Goal: Information Seeking & Learning: Learn about a topic

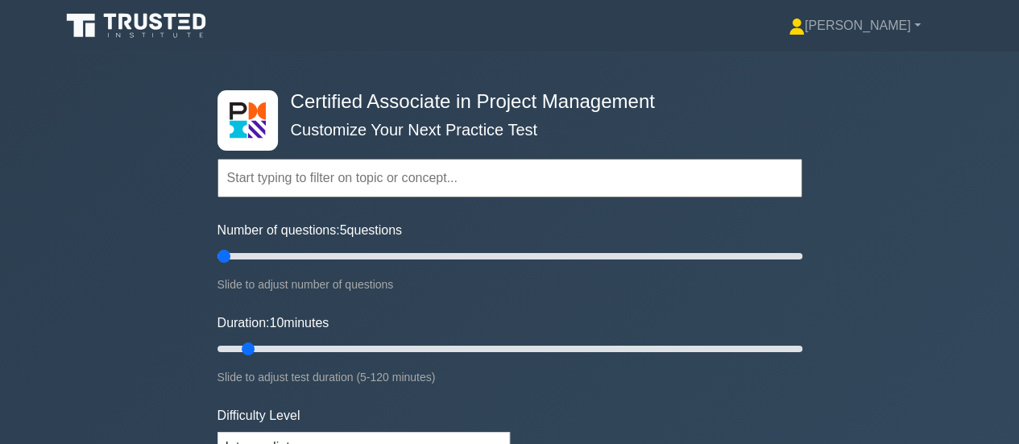
drag, startPoint x: 237, startPoint y: 253, endPoint x: 227, endPoint y: 254, distance: 9.7
type input "5"
click at [227, 254] on input "Number of questions: 5 questions" at bounding box center [509, 255] width 585 height 19
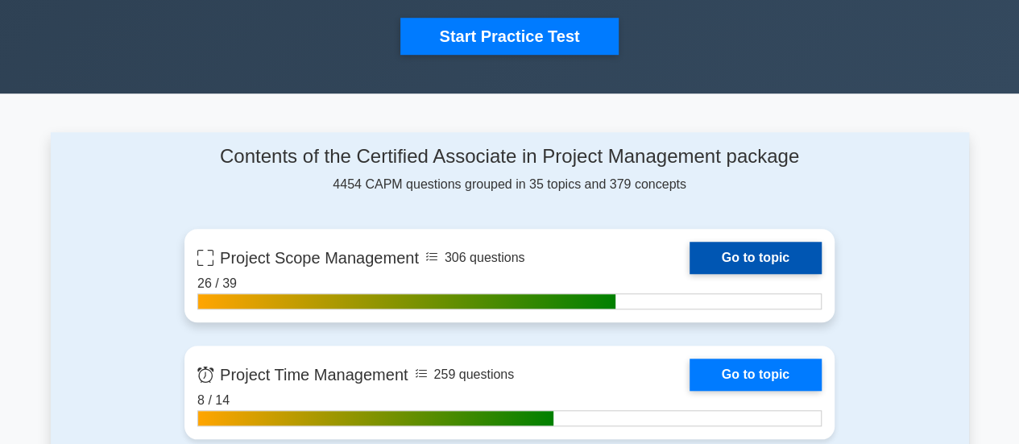
scroll to position [644, 0]
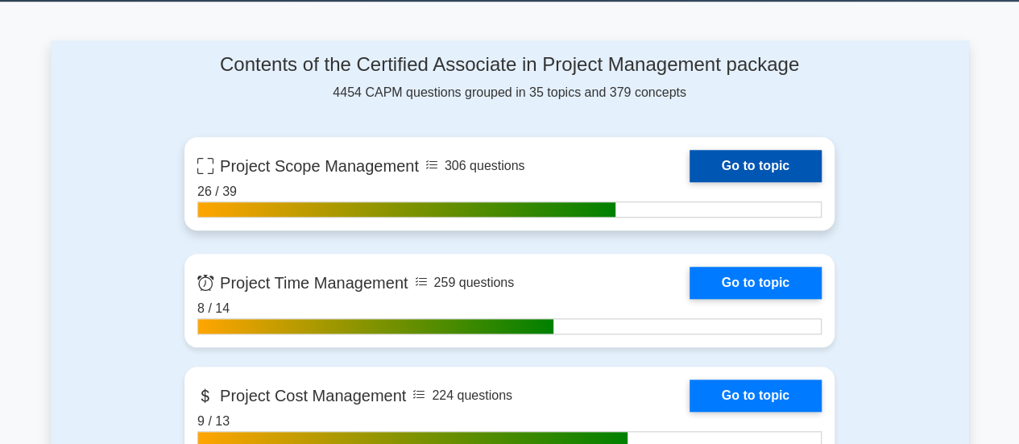
click at [689, 162] on link "Go to topic" at bounding box center [755, 166] width 132 height 32
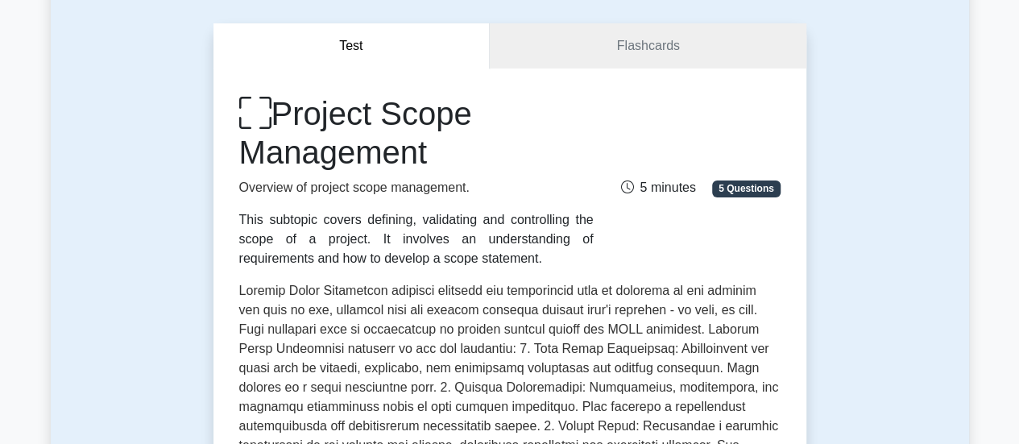
scroll to position [564, 0]
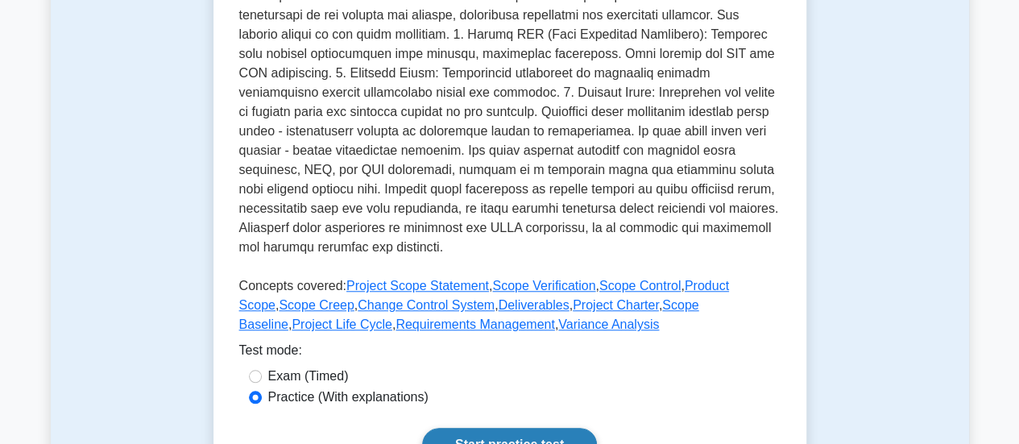
click at [422, 428] on link "Start practice test" at bounding box center [509, 445] width 175 height 34
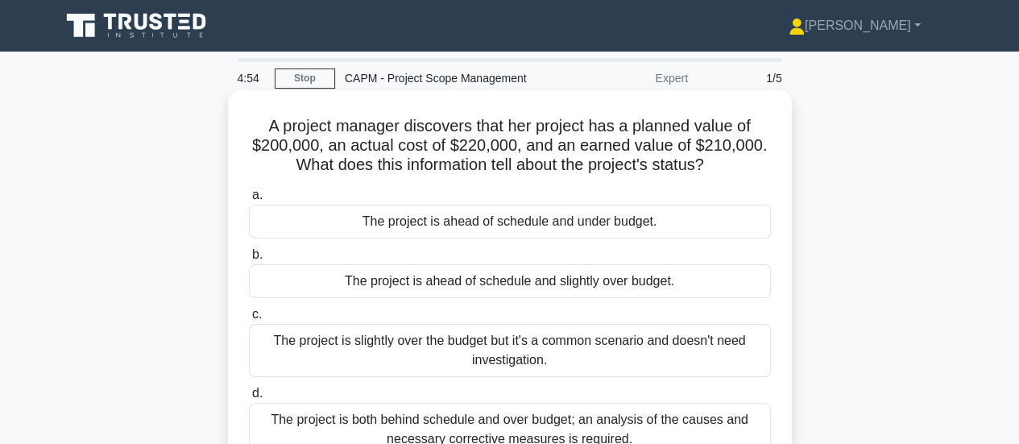
scroll to position [62, 0]
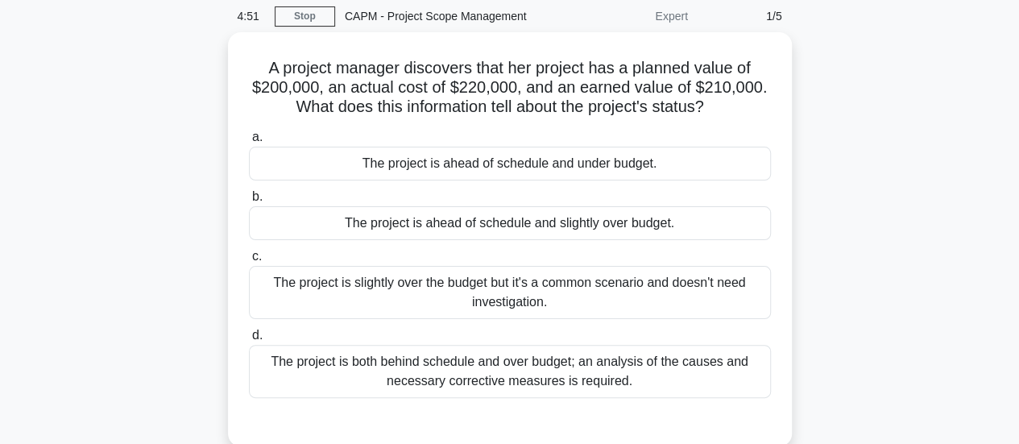
drag, startPoint x: 643, startPoint y: 371, endPoint x: 174, endPoint y: 58, distance: 564.4
click at [174, 58] on div "A project manager discovers that her project has a planned value of $200,000, a…" at bounding box center [510, 248] width 918 height 433
copy div "A project manager discovers that her project has a planned value of $200,000, a…"
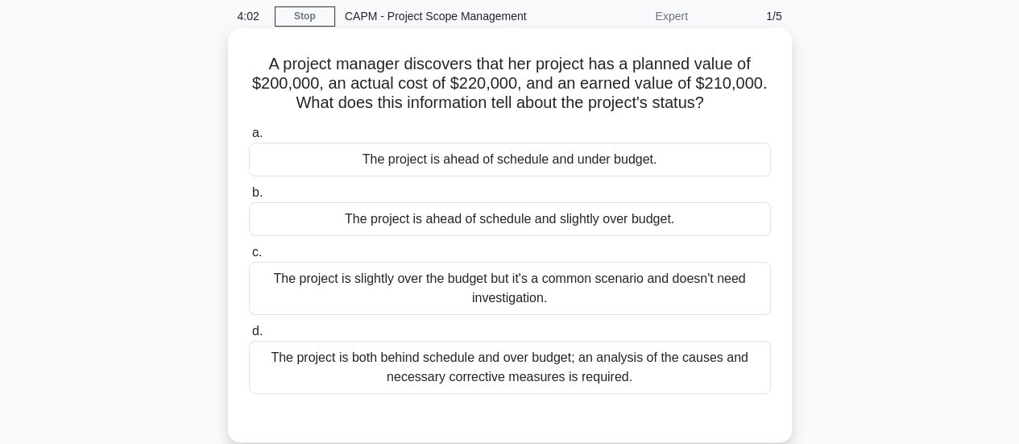
click at [438, 209] on div "The project is ahead of schedule and slightly over budget." at bounding box center [510, 219] width 522 height 34
click at [249, 198] on input "b. The project is ahead of schedule and slightly over budget." at bounding box center [249, 193] width 0 height 10
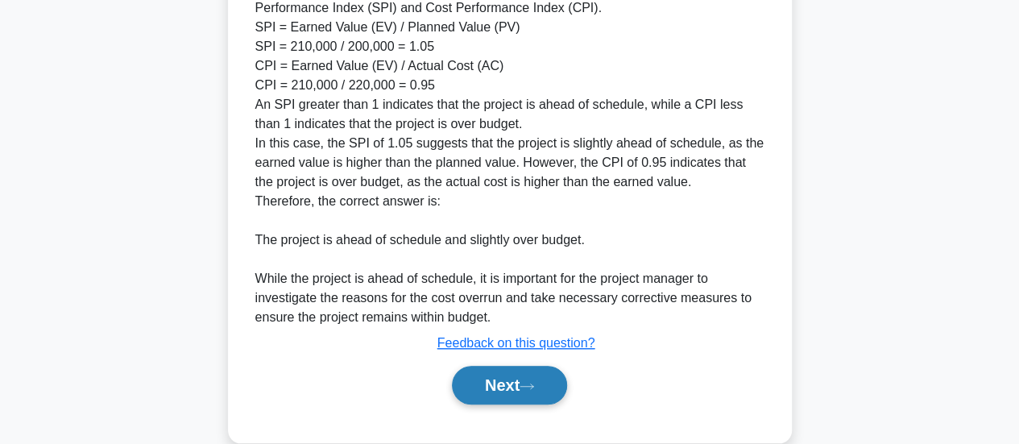
click at [495, 366] on button "Next" at bounding box center [509, 385] width 115 height 39
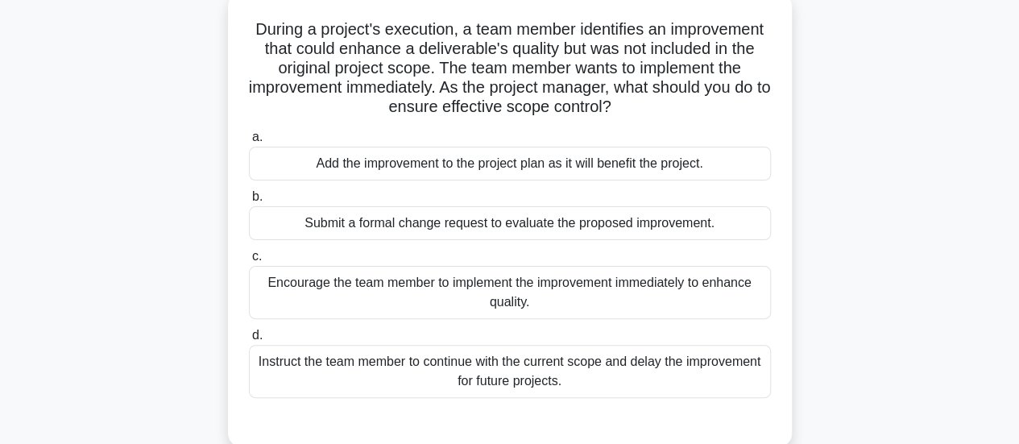
scroll to position [0, 0]
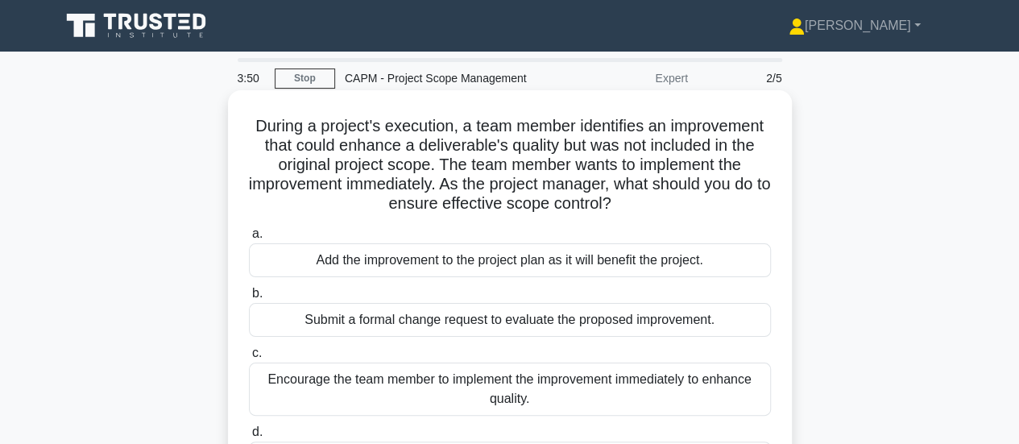
copy div "During a project's execution, a team member identifies an improvement that coul…"
drag, startPoint x: 613, startPoint y: 365, endPoint x: 245, endPoint y: 104, distance: 451.1
click at [245, 104] on div "During a project's execution, a team member identifies an improvement that coul…" at bounding box center [509, 317] width 551 height 440
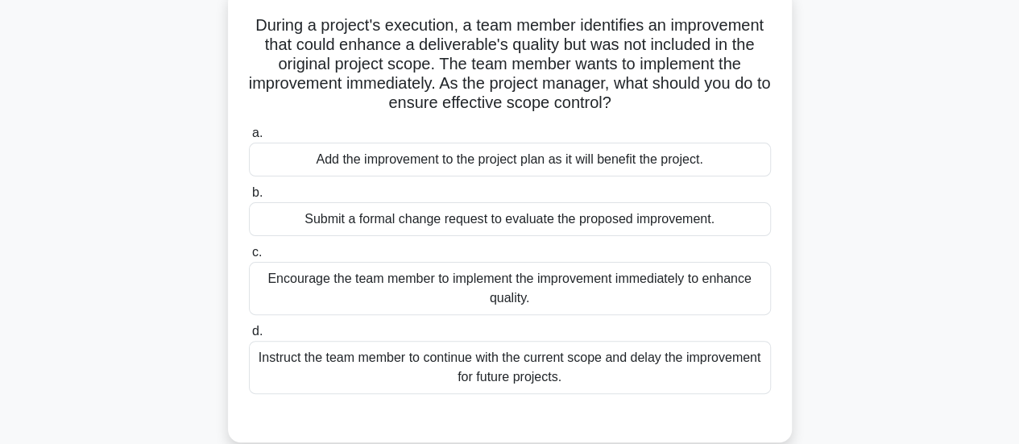
click at [456, 350] on div "Instruct the team member to continue with the current scope and delay the impro…" at bounding box center [510, 367] width 522 height 53
click at [249, 337] on input "d. Instruct the team member to continue with the current scope and delay the im…" at bounding box center [249, 331] width 0 height 10
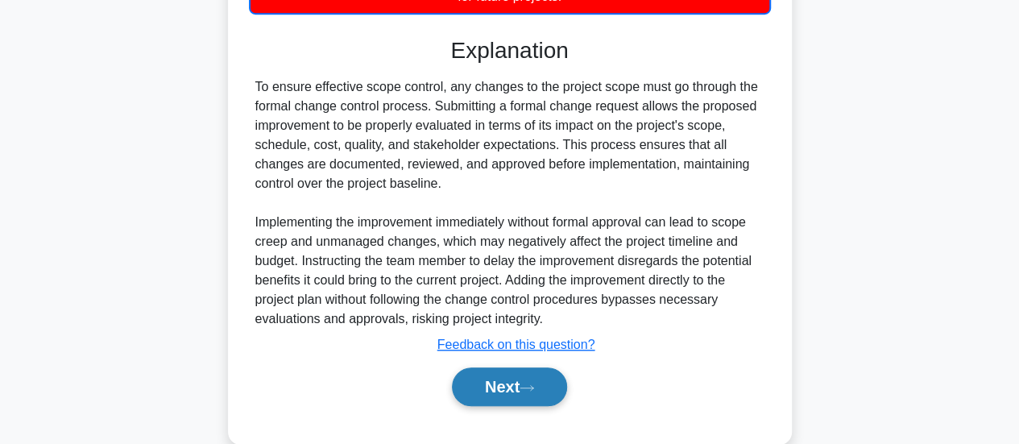
click at [511, 377] on button "Next" at bounding box center [509, 386] width 115 height 39
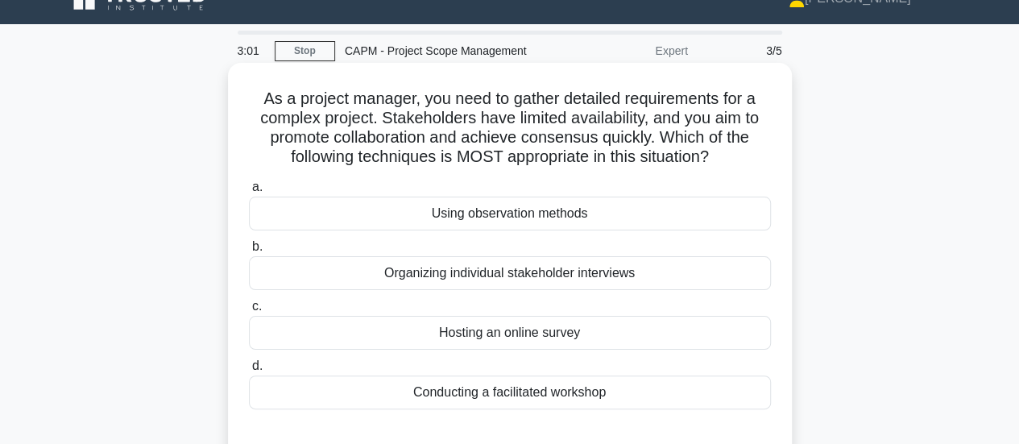
scroll to position [43, 0]
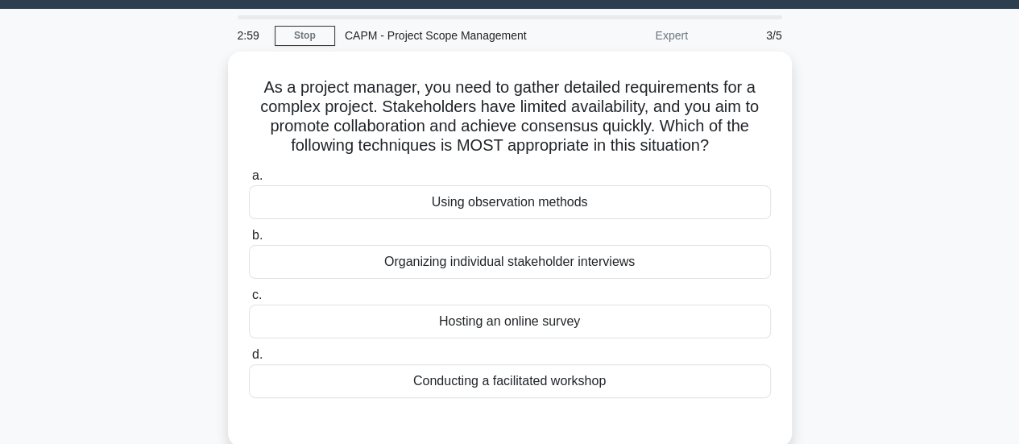
drag, startPoint x: 651, startPoint y: 373, endPoint x: 205, endPoint y: 79, distance: 534.2
click at [205, 79] on div "As a project manager, you need to gather detailed requirements for a complex pr…" at bounding box center [510, 259] width 918 height 414
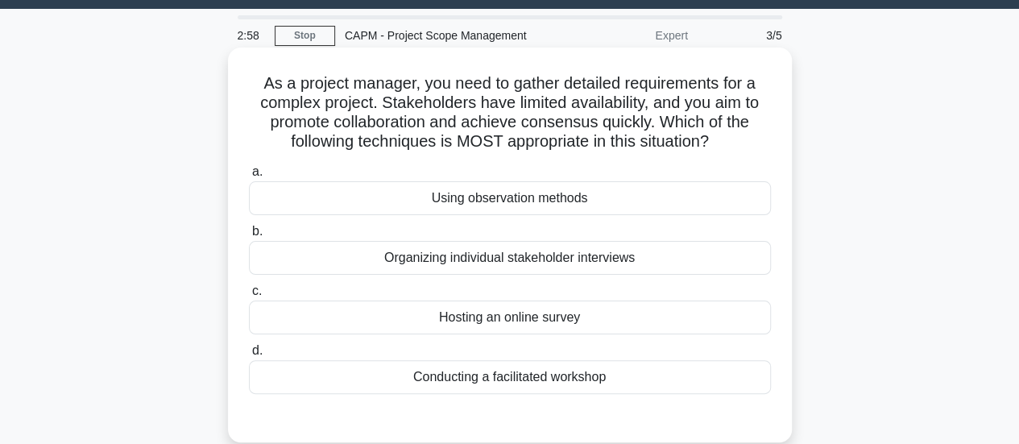
copy div "As a project manager, you need to gather detailed requirements for a complex pr…"
click at [467, 254] on div "Organizing individual stakeholder interviews" at bounding box center [510, 258] width 522 height 34
click at [249, 237] on input "b. Organizing individual stakeholder interviews" at bounding box center [249, 231] width 0 height 10
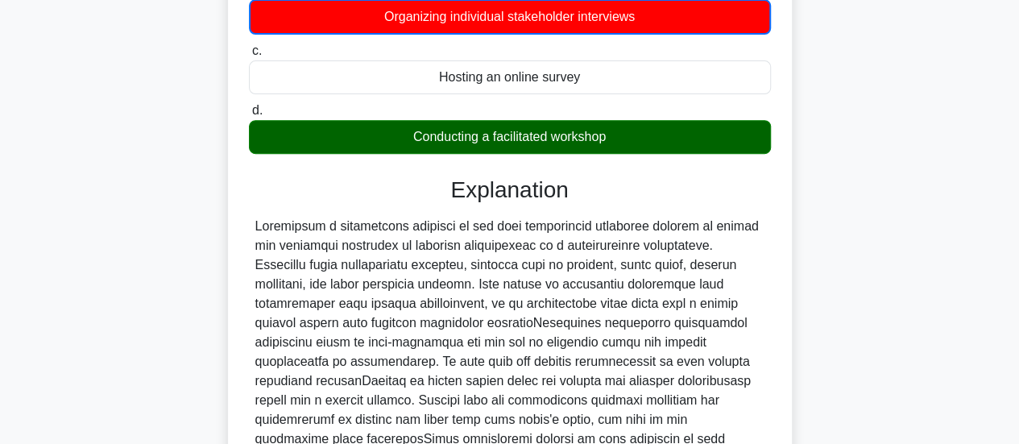
scroll to position [462, 0]
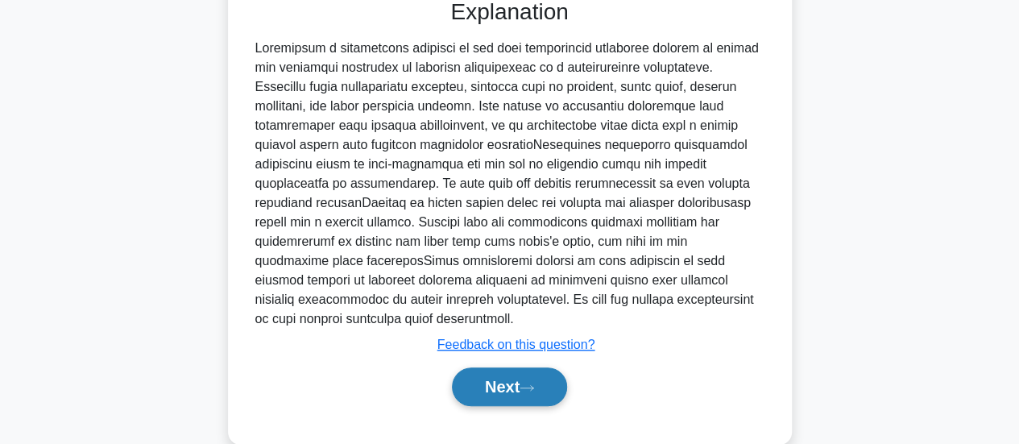
click at [492, 378] on button "Next" at bounding box center [509, 386] width 115 height 39
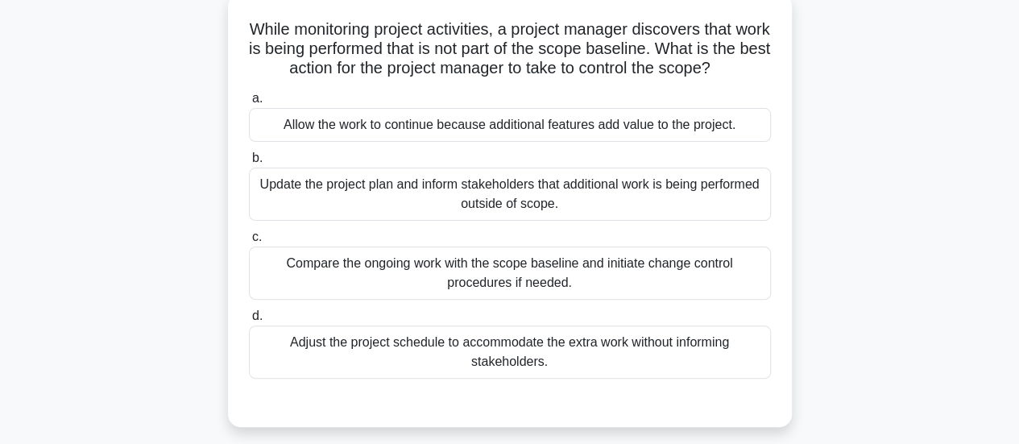
scroll to position [0, 0]
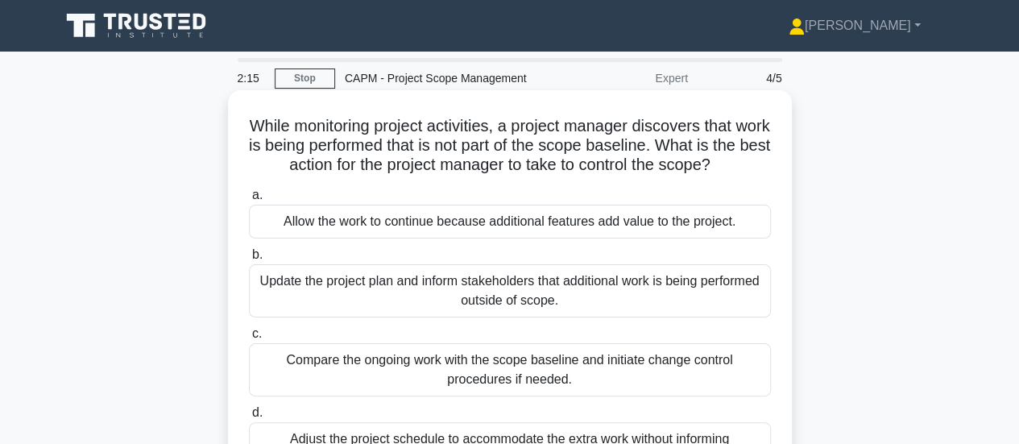
drag, startPoint x: 444, startPoint y: 370, endPoint x: 238, endPoint y: 122, distance: 322.6
click at [238, 122] on div "While monitoring project activities, a project manager discovers that work is b…" at bounding box center [509, 307] width 551 height 420
copy div "While monitoring project activities, a project manager discovers that work is b…"
click at [448, 379] on div "Compare the ongoing work with the scope baseline and initiate change control pr…" at bounding box center [510, 369] width 522 height 53
click at [249, 339] on input "c. Compare the ongoing work with the scope baseline and initiate change control…" at bounding box center [249, 334] width 0 height 10
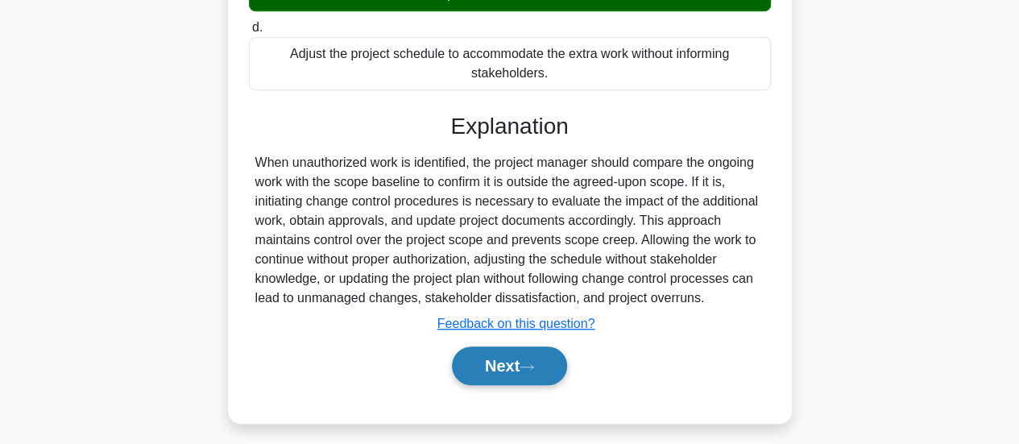
click at [512, 363] on button "Next" at bounding box center [509, 365] width 115 height 39
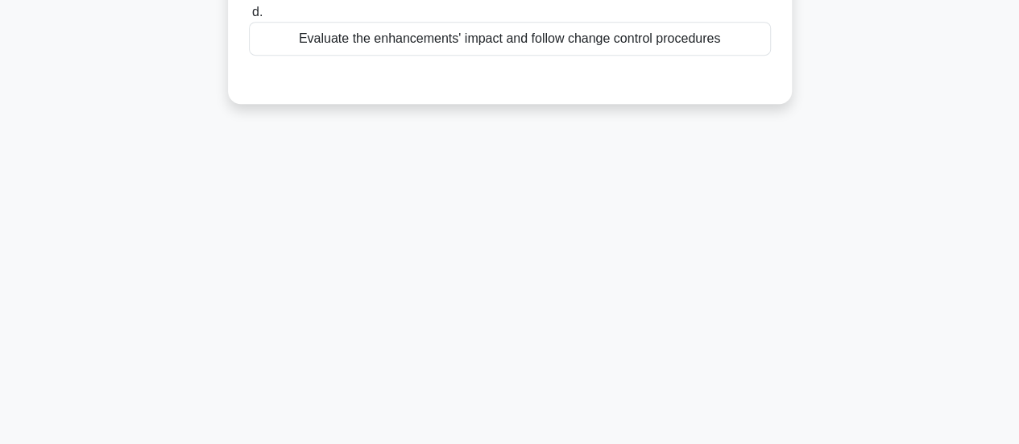
scroll to position [43, 0]
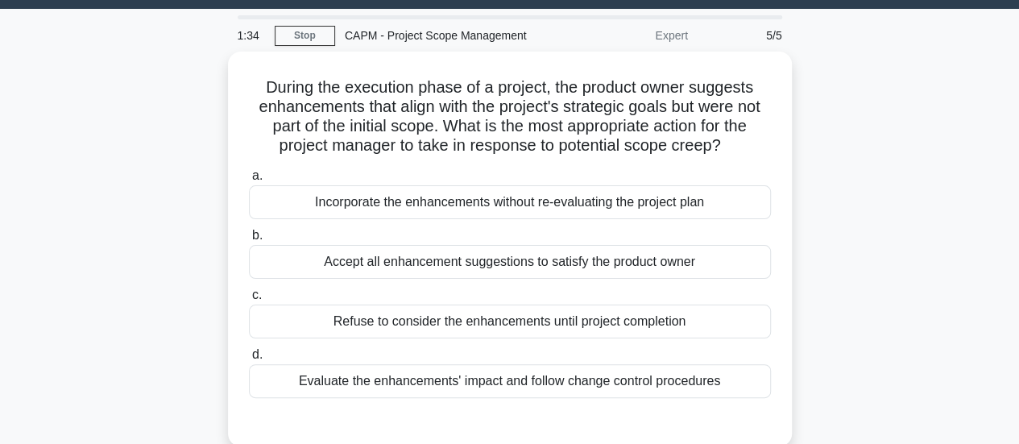
drag, startPoint x: 722, startPoint y: 368, endPoint x: 130, endPoint y: 65, distance: 664.8
click at [130, 65] on div "During the execution phase of a project, the product owner suggests enhancement…" at bounding box center [510, 259] width 918 height 414
copy div "During the execution phase of a project, the product owner suggests enhancement…"
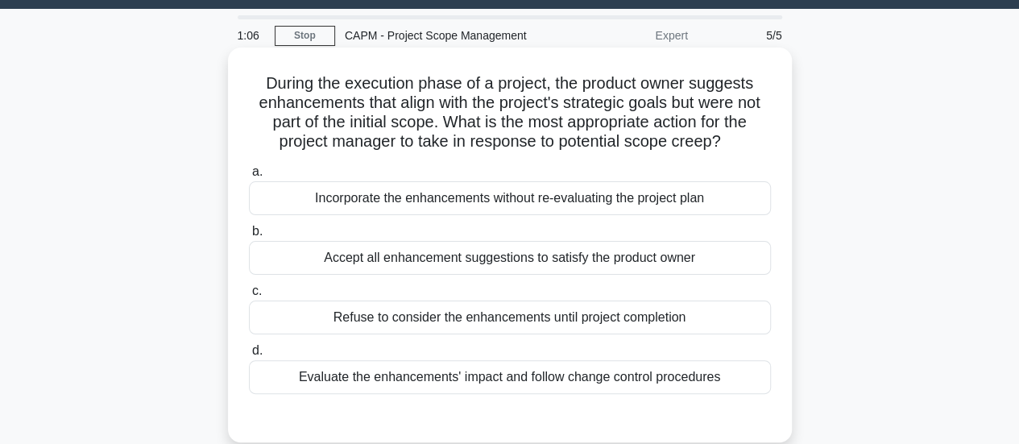
click at [451, 367] on div "Evaluate the enhancements' impact and follow change control procedures" at bounding box center [510, 377] width 522 height 34
click at [249, 356] on input "d. Evaluate the enhancements' impact and follow change control procedures" at bounding box center [249, 350] width 0 height 10
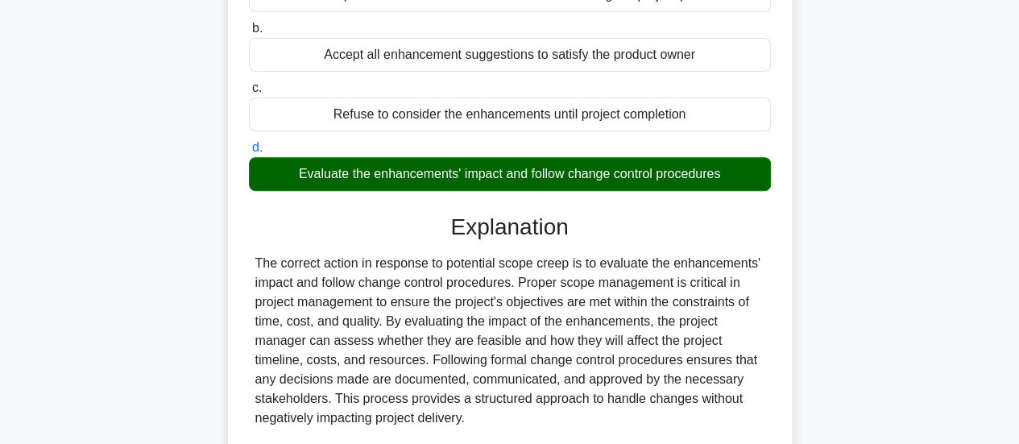
scroll to position [445, 0]
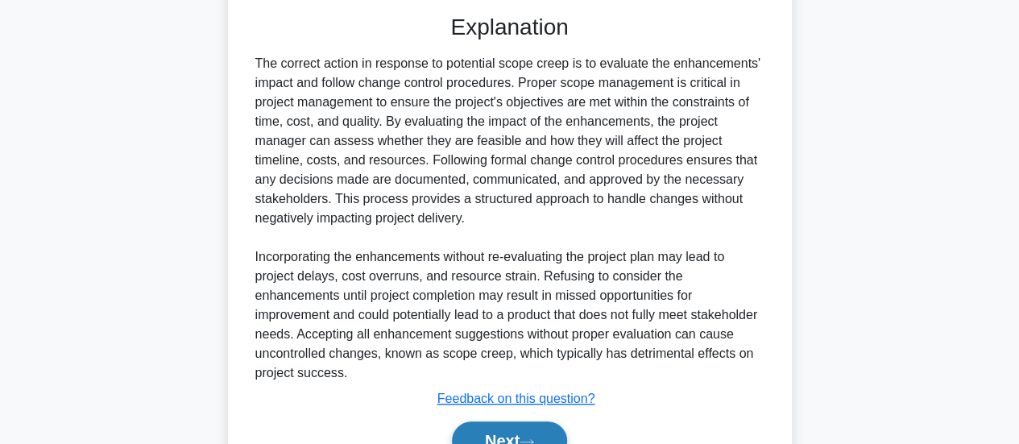
click at [495, 421] on button "Next" at bounding box center [509, 440] width 115 height 39
